Goal: Transaction & Acquisition: Purchase product/service

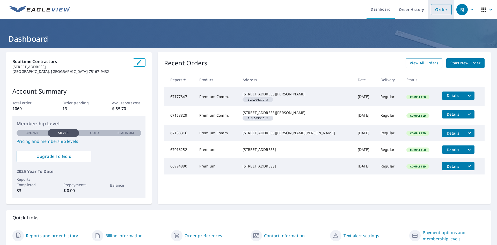
click at [437, 12] on link "Order" at bounding box center [441, 9] width 21 height 11
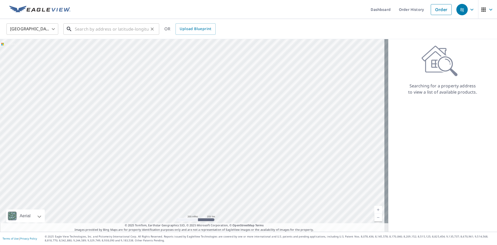
click at [93, 28] on input "text" at bounding box center [112, 29] width 74 height 14
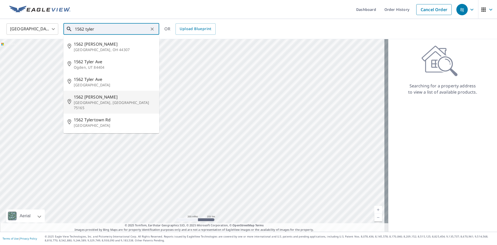
click at [80, 102] on p "[GEOGRAPHIC_DATA], [GEOGRAPHIC_DATA] 75165" at bounding box center [114, 105] width 81 height 10
type input "1562 Tyler [GEOGRAPHIC_DATA], [GEOGRAPHIC_DATA] 75165"
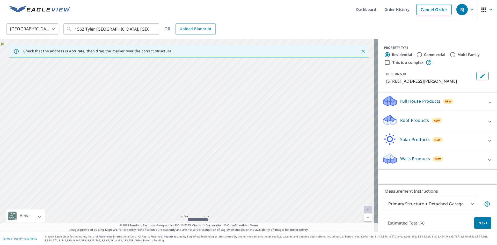
drag, startPoint x: 202, startPoint y: 186, endPoint x: 205, endPoint y: 79, distance: 106.9
click at [205, 79] on div "1562 Tyler [GEOGRAPHIC_DATA], [GEOGRAPHIC_DATA] 75165" at bounding box center [189, 135] width 378 height 192
drag, startPoint x: 205, startPoint y: 79, endPoint x: 216, endPoint y: 184, distance: 104.9
click at [216, 184] on div "1562 Tyler [GEOGRAPHIC_DATA], [GEOGRAPHIC_DATA] 75165" at bounding box center [189, 135] width 378 height 192
click at [408, 119] on p "Roof Products" at bounding box center [414, 120] width 29 height 6
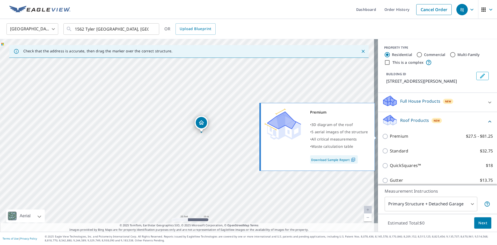
click at [382, 137] on input "Premium $27.5 - $81.25" at bounding box center [386, 136] width 8 height 6
checkbox input "true"
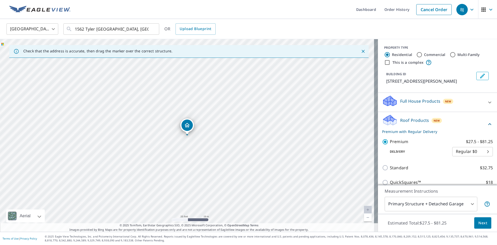
click at [478, 224] on span "Next" at bounding box center [482, 222] width 9 height 6
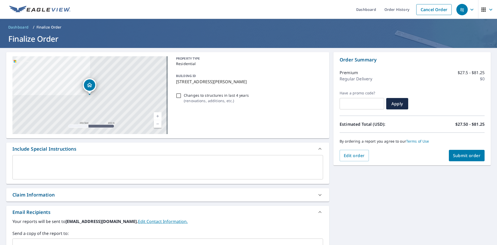
click at [456, 153] on span "Submit order" at bounding box center [467, 155] width 28 height 6
